Goal: Check status: Check status

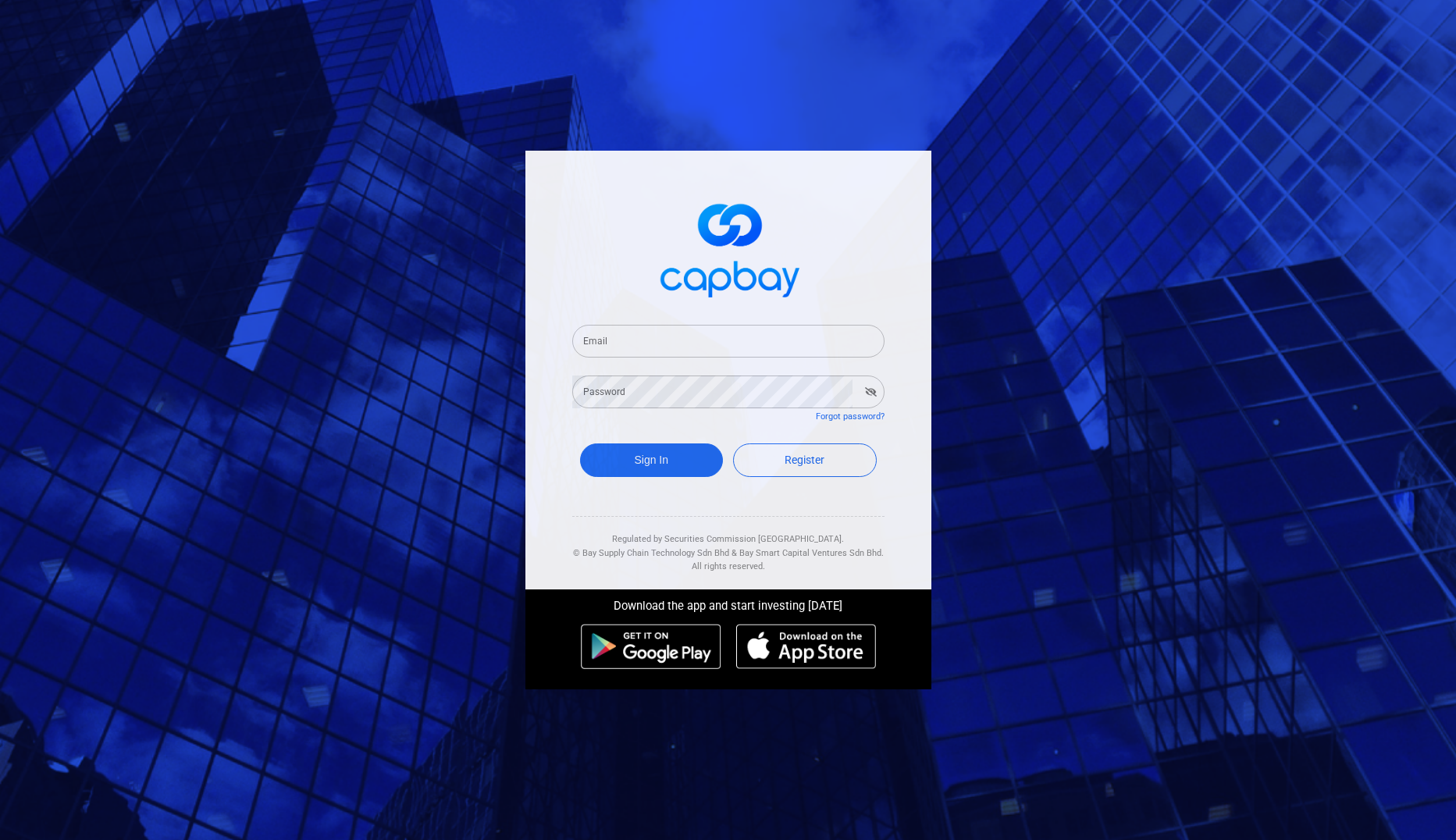
click at [605, 336] on input "Email" at bounding box center [728, 340] width 312 height 33
type input "[EMAIL_ADDRESS][DOMAIN_NAME]"
click at [650, 460] on button "Sign In" at bounding box center [652, 460] width 144 height 34
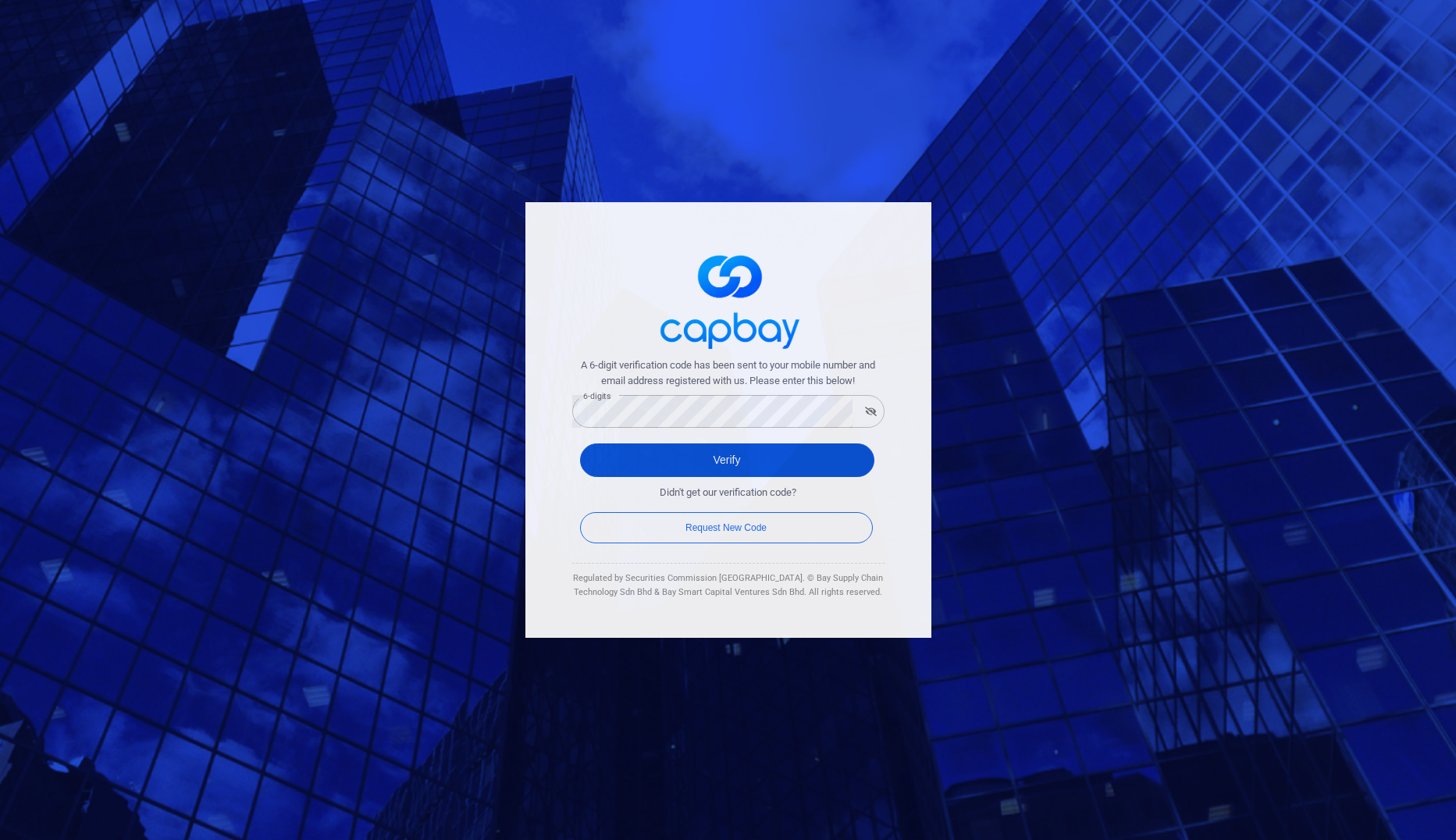
click at [658, 454] on button "Verify" at bounding box center [727, 460] width 294 height 34
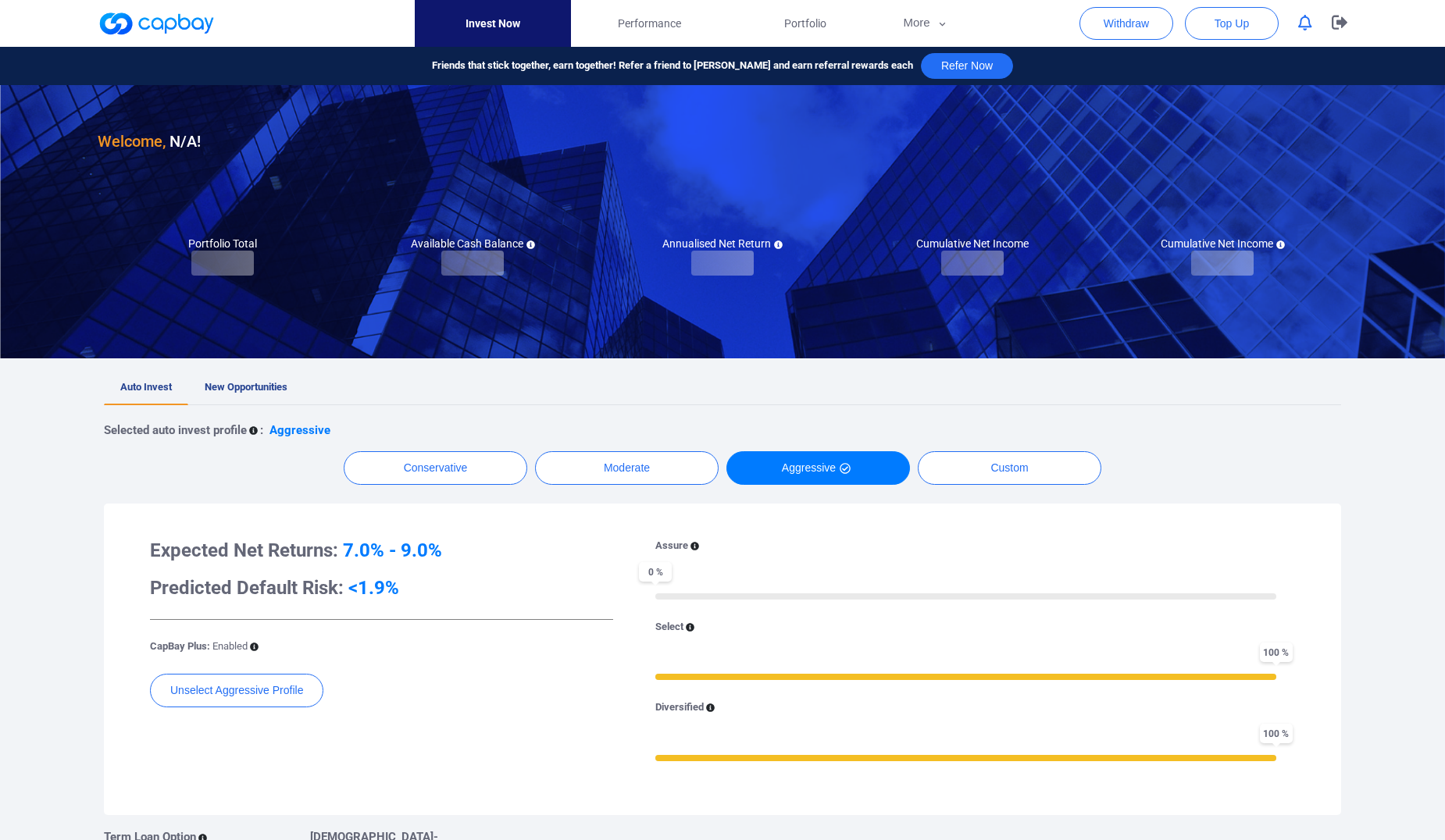
checkbox input "true"
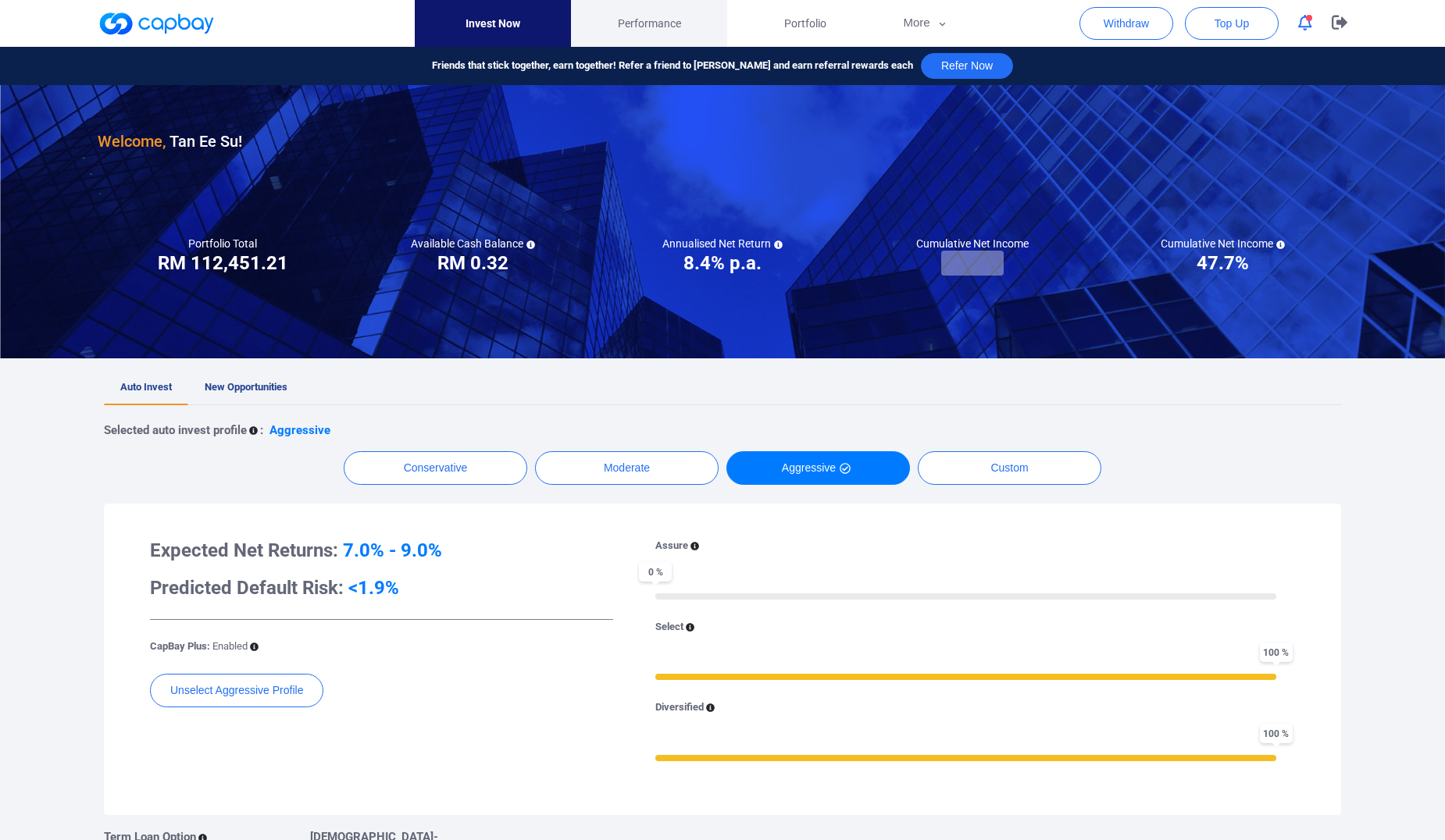
click at [662, 20] on span "Performance" at bounding box center [649, 23] width 63 height 17
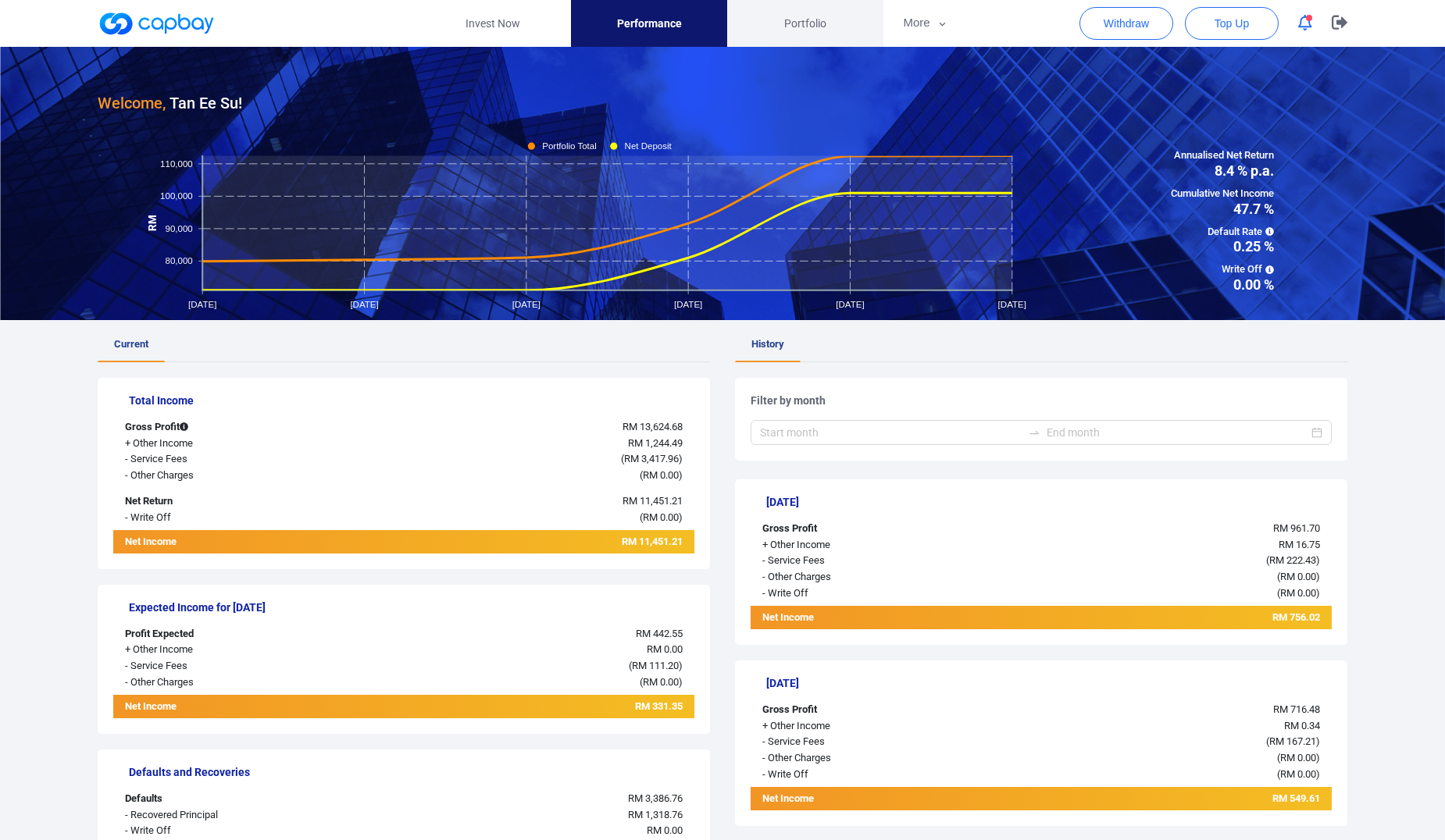
click at [814, 29] on span "Portfolio" at bounding box center [805, 23] width 42 height 17
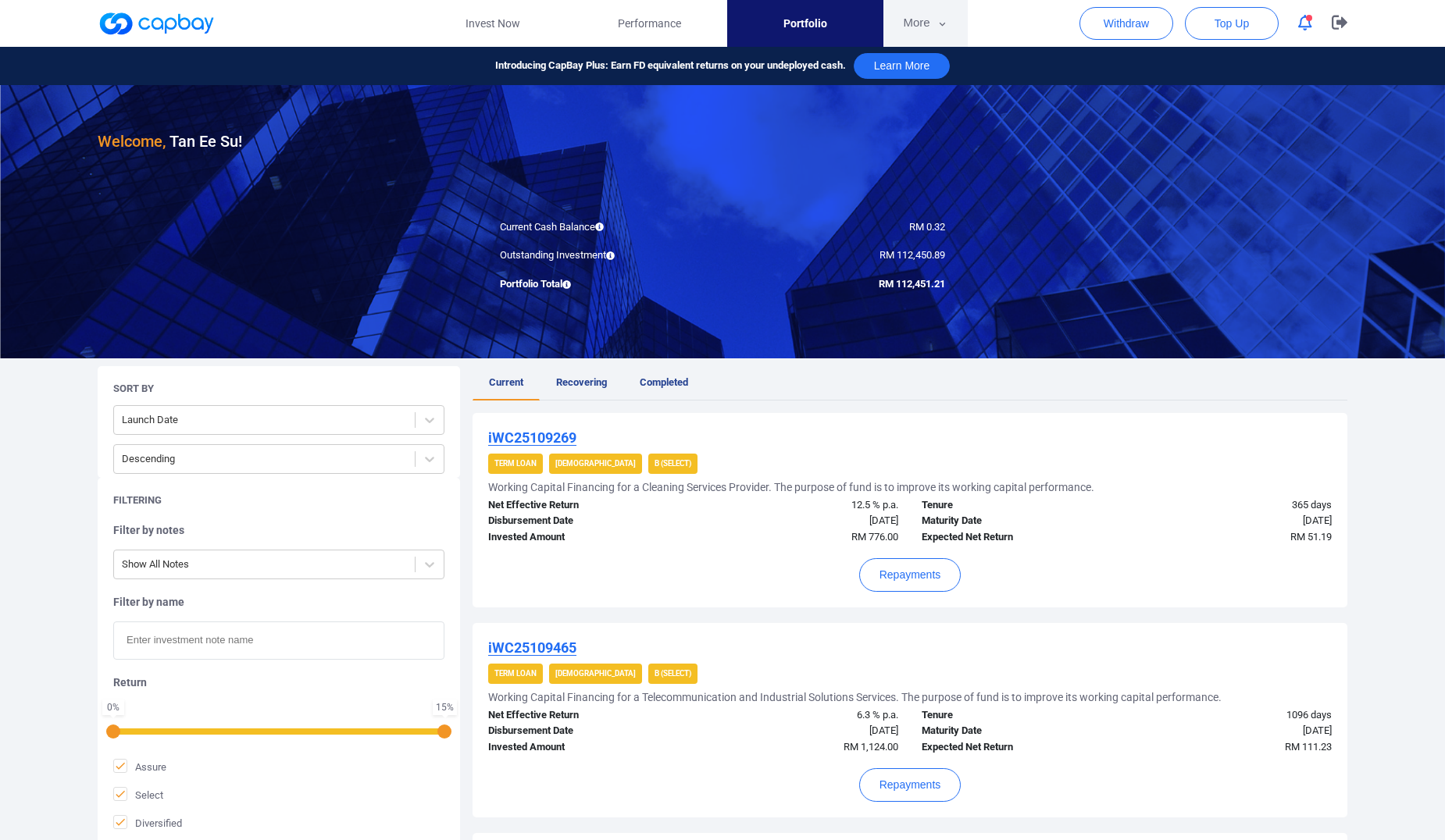
click at [937, 19] on icon "button" at bounding box center [941, 24] width 12 height 14
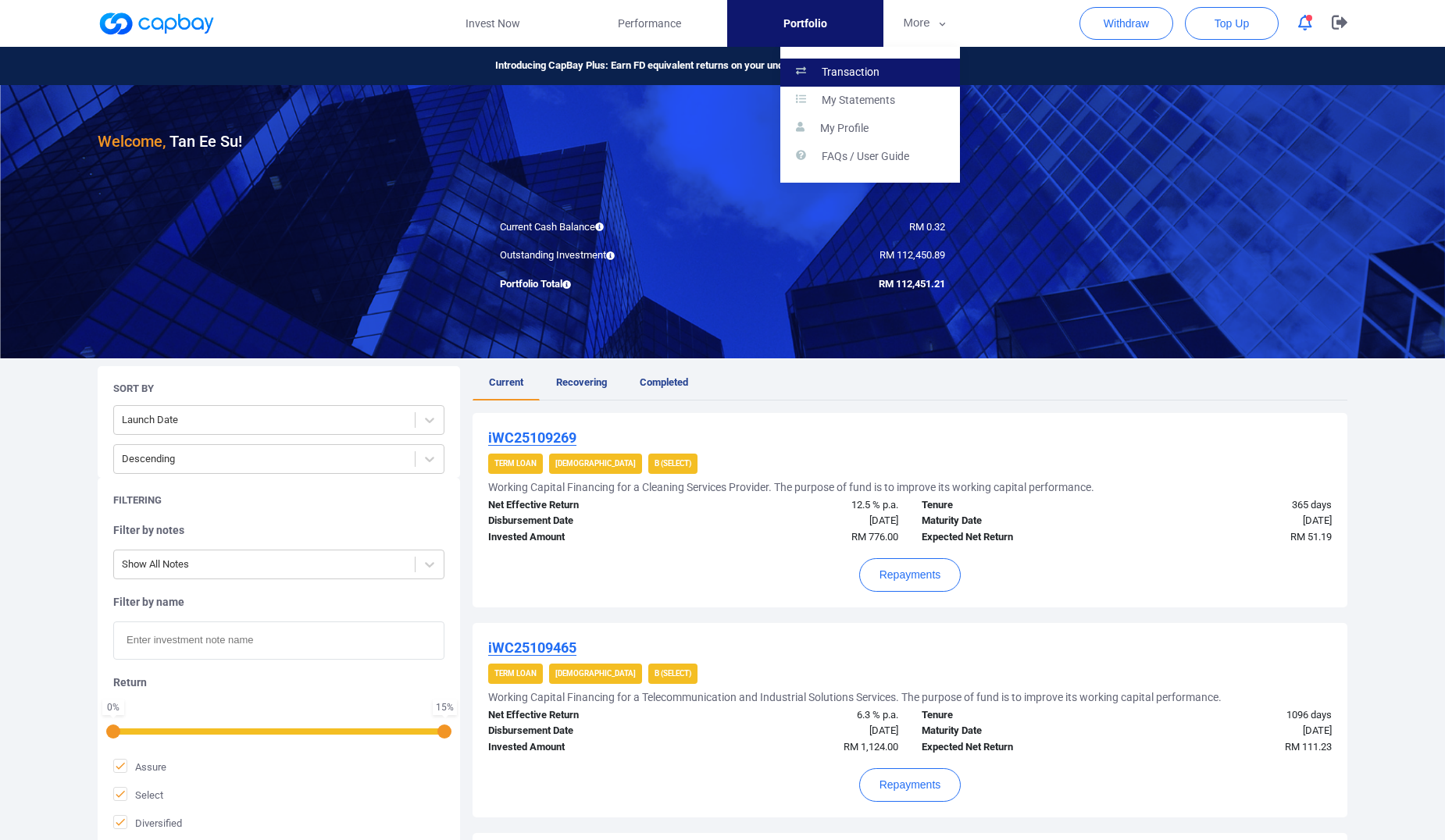
click at [880, 66] on link "Transaction" at bounding box center [870, 72] width 180 height 28
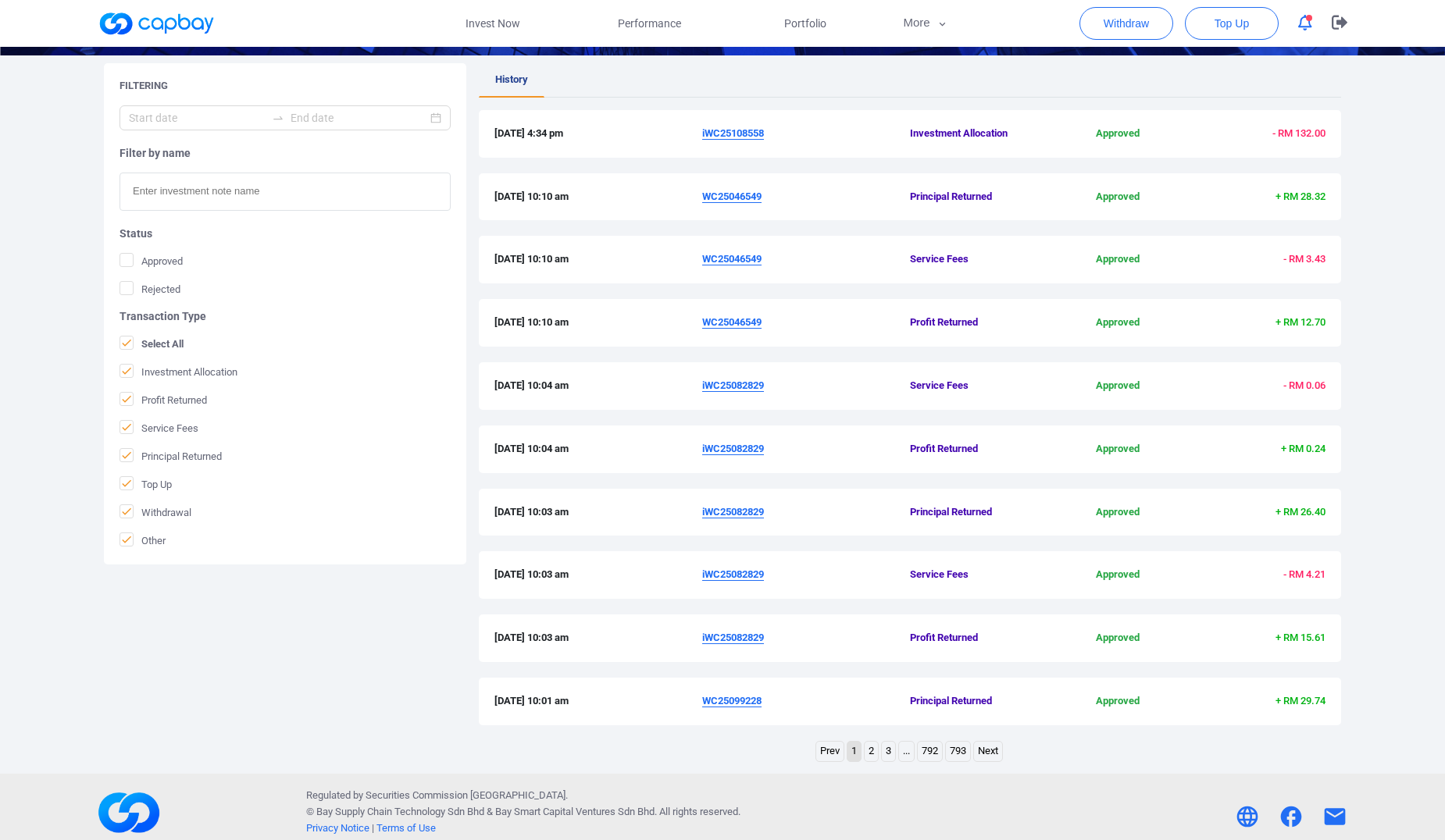
scroll to position [277, 0]
